Goal: Task Accomplishment & Management: Manage account settings

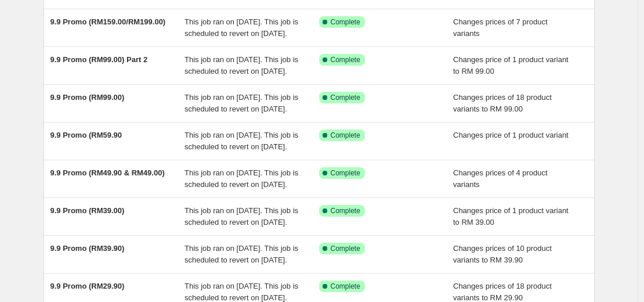
scroll to position [174, 0]
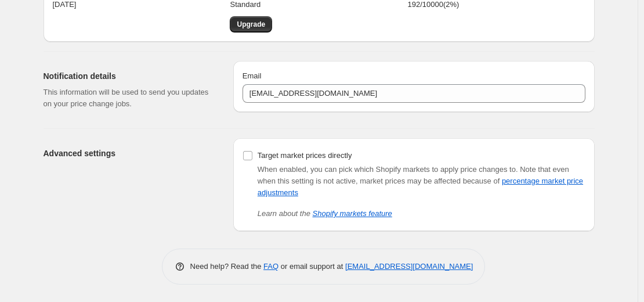
scroll to position [66, 0]
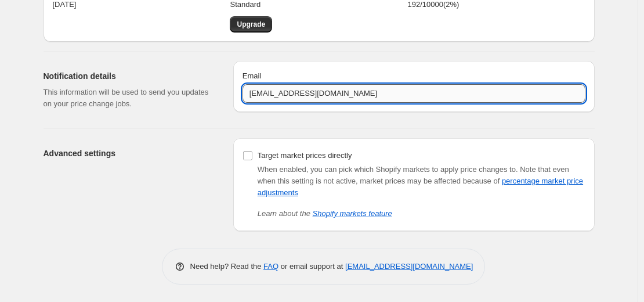
click at [387, 97] on input "[EMAIL_ADDRESS][DOMAIN_NAME]" at bounding box center [414, 93] width 343 height 19
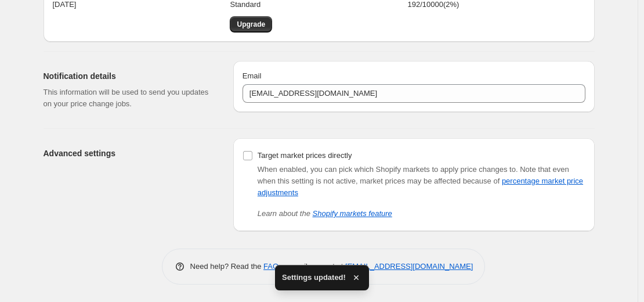
click at [353, 278] on icon "button" at bounding box center [356, 278] width 12 height 12
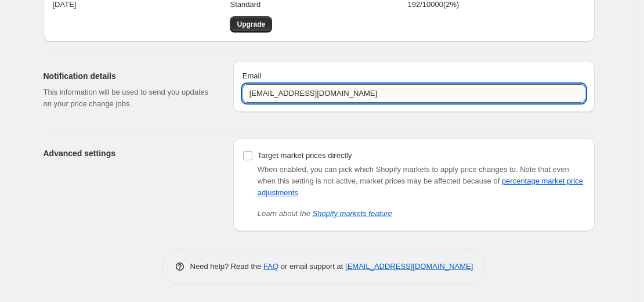
click at [374, 92] on input "[EMAIL_ADDRESS][DOMAIN_NAME]" at bounding box center [414, 93] width 343 height 19
type input "[EMAIL_ADDRESS][DOMAIN_NAME]"
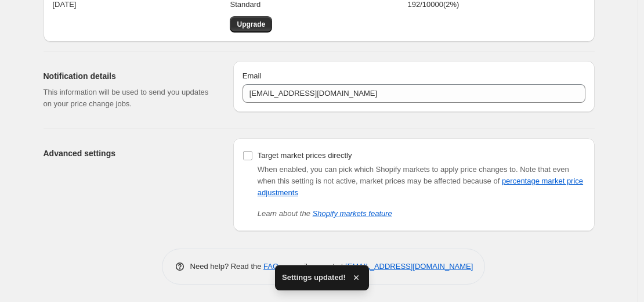
click at [356, 274] on icon "button" at bounding box center [356, 278] width 12 height 12
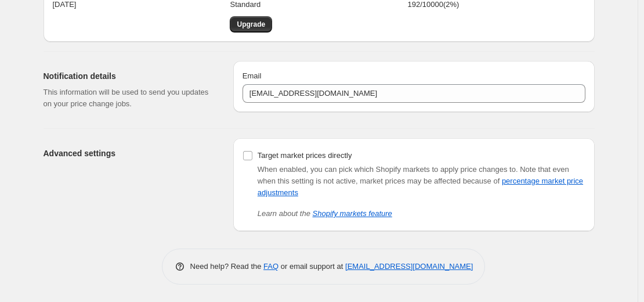
click at [571, 247] on div "Member since [DATE] Current plan Standard Upgrade September usage 192 / 10000 (…" at bounding box center [319, 127] width 551 height 316
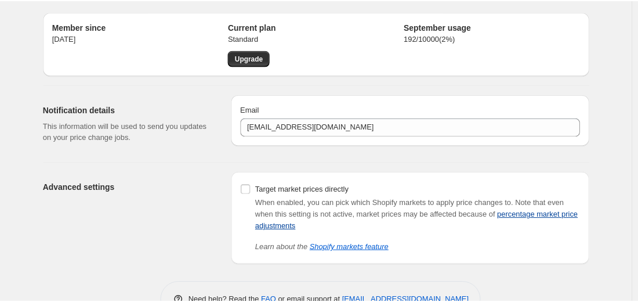
scroll to position [0, 0]
